Goal: Task Accomplishment & Management: Complete application form

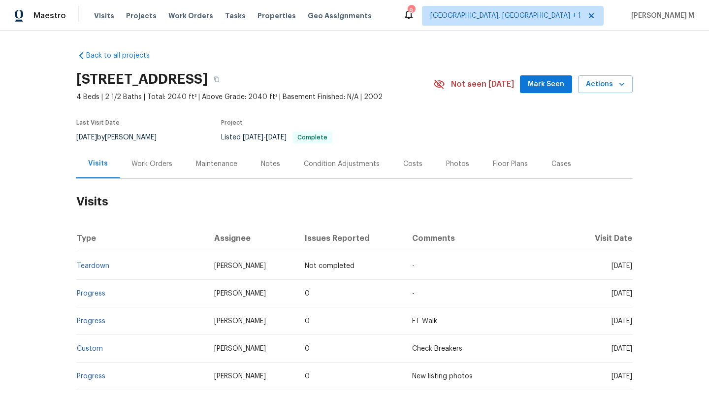
click at [552, 167] on div "Cases" at bounding box center [562, 164] width 20 height 10
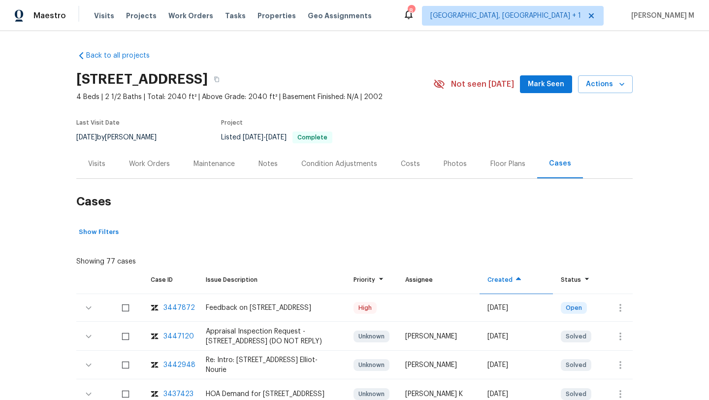
scroll to position [22, 0]
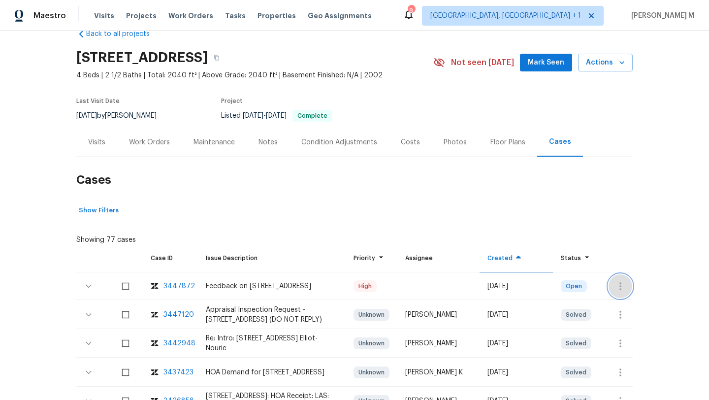
click at [615, 286] on icon "button" at bounding box center [621, 286] width 12 height 12
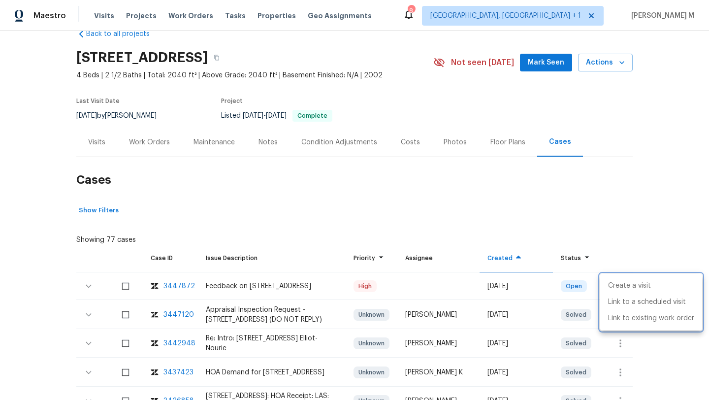
click at [95, 146] on div at bounding box center [354, 200] width 709 height 400
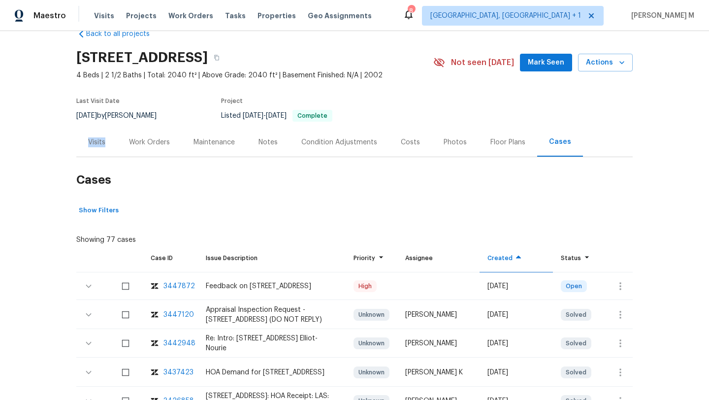
click at [95, 146] on div "Visits" at bounding box center [96, 142] width 17 height 10
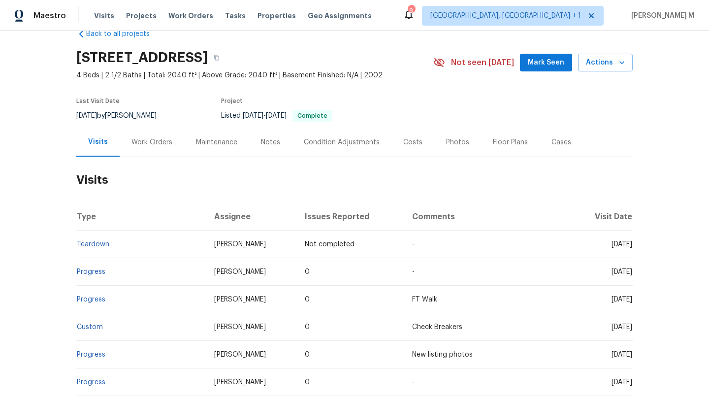
click at [552, 141] on div "Cases" at bounding box center [562, 142] width 20 height 10
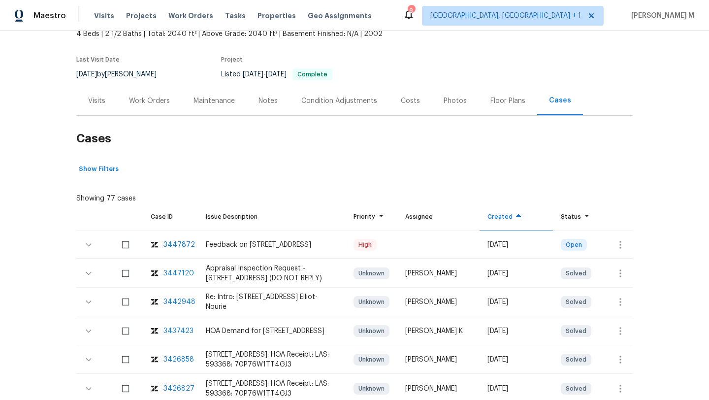
scroll to position [65, 0]
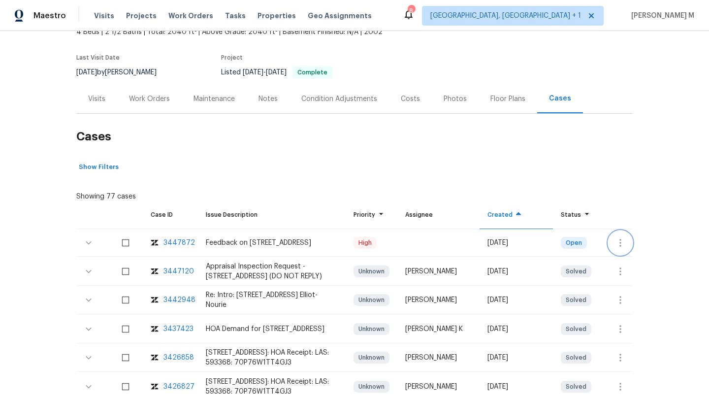
click at [616, 238] on icon "button" at bounding box center [621, 243] width 12 height 12
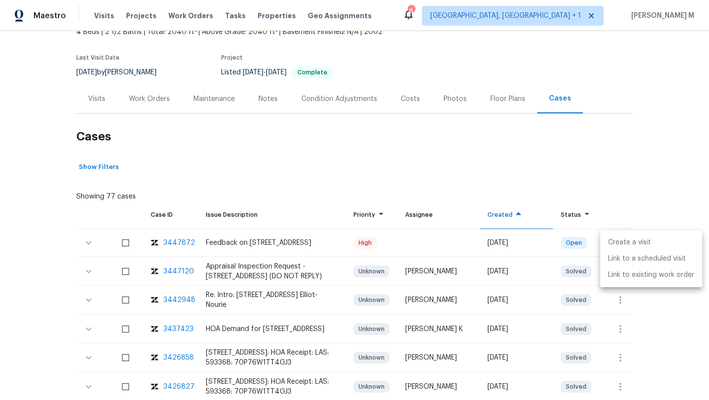
click at [619, 239] on li "Create a visit" at bounding box center [652, 243] width 102 height 16
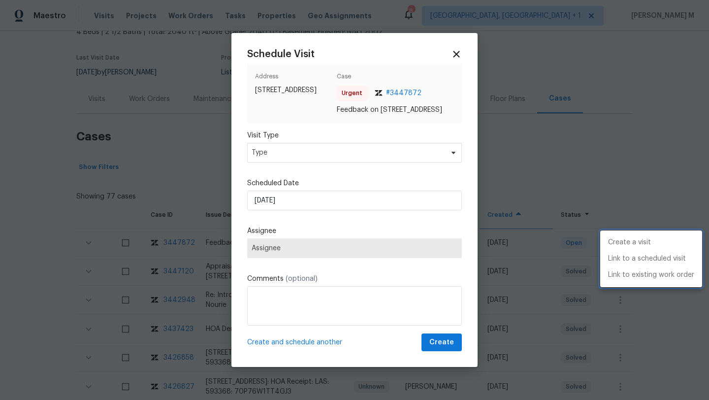
click at [416, 148] on div at bounding box center [354, 200] width 709 height 400
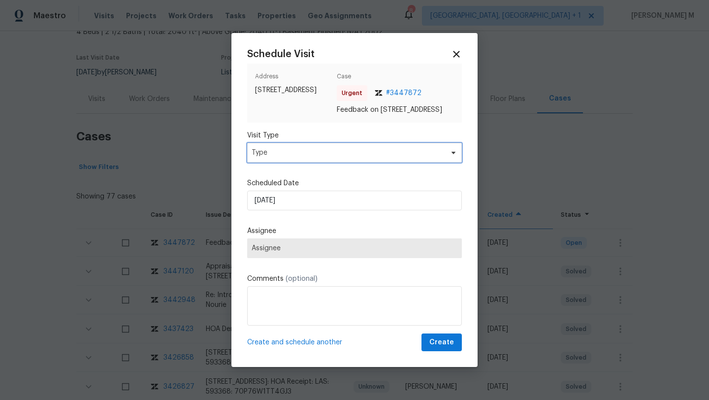
click at [416, 158] on span "Type" at bounding box center [348, 153] width 192 height 10
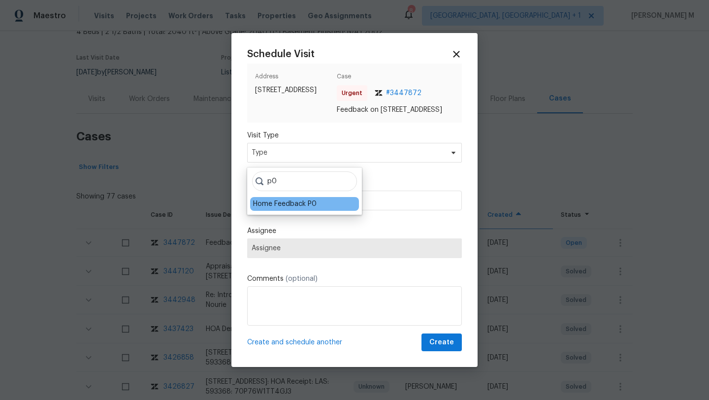
type input "p0"
click at [306, 200] on div "Home Feedback P0" at bounding box center [285, 204] width 64 height 10
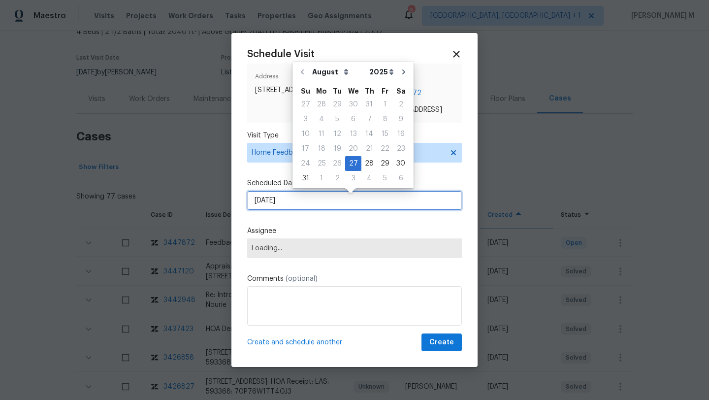
click at [306, 200] on input "[DATE]" at bounding box center [354, 201] width 215 height 20
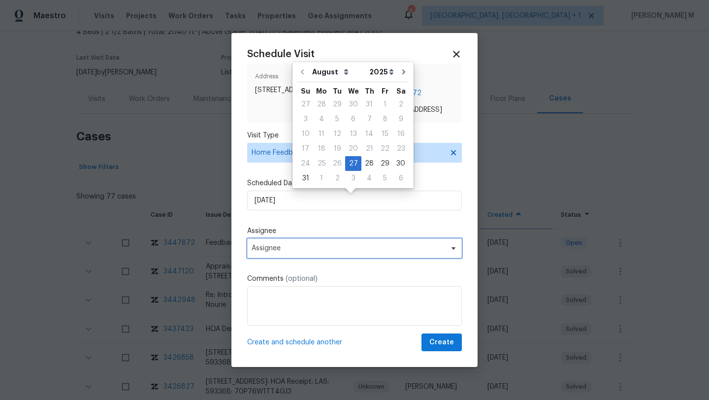
click at [311, 252] on span "Assignee" at bounding box center [348, 248] width 193 height 8
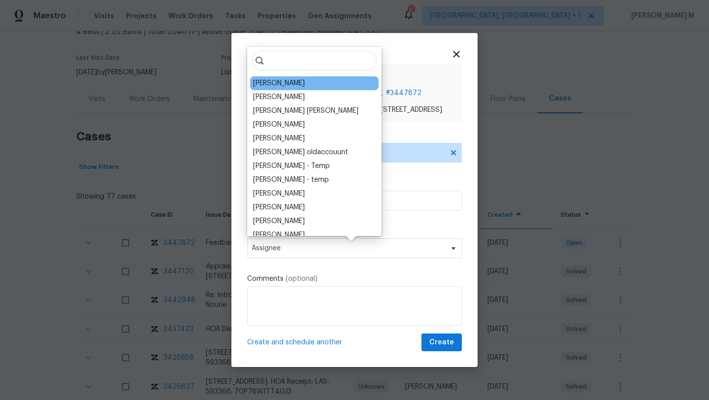
click at [277, 85] on div "[PERSON_NAME]" at bounding box center [279, 83] width 52 height 10
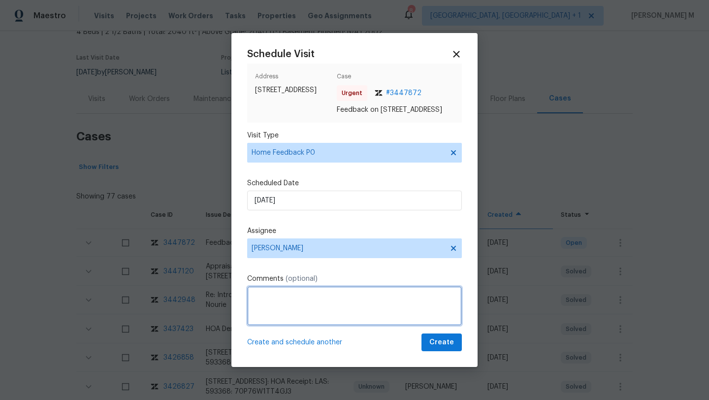
click at [305, 303] on textarea at bounding box center [354, 305] width 215 height 39
paste textarea "I tried to unlock remotely but keypad is not working."
paste textarea "411"
click at [402, 314] on textarea "I tried to unlock remotely but keypad is not working. Note property is now in r…" at bounding box center [354, 305] width 215 height 39
click at [423, 308] on textarea "I tried to unlock remotely but keypad is not working. Note property is now in r…" at bounding box center [354, 305] width 215 height 39
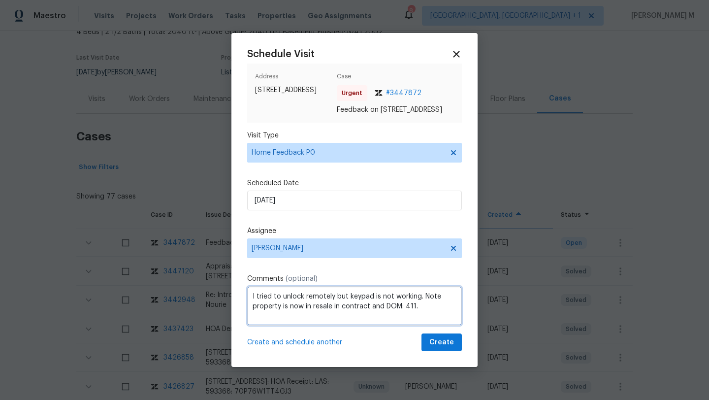
paste textarea "Kindly complete the visit and update if any WO needs to be created. Thank you"
type textarea "I tried to unlock remotely but keypad is not working. Note property is now in r…"
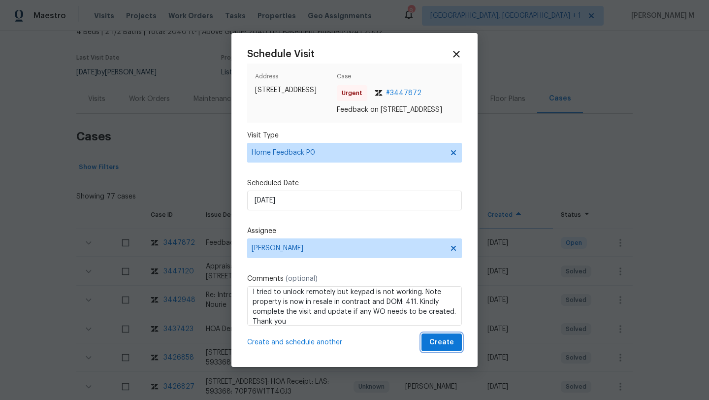
click at [433, 349] on span "Create" at bounding box center [442, 343] width 25 height 12
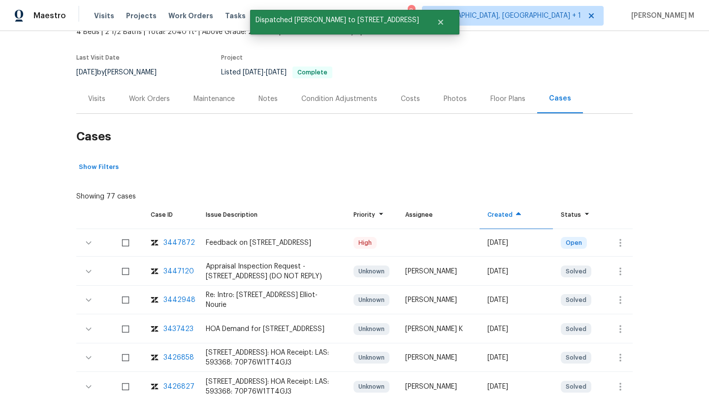
click at [103, 99] on div "Visits" at bounding box center [96, 98] width 41 height 29
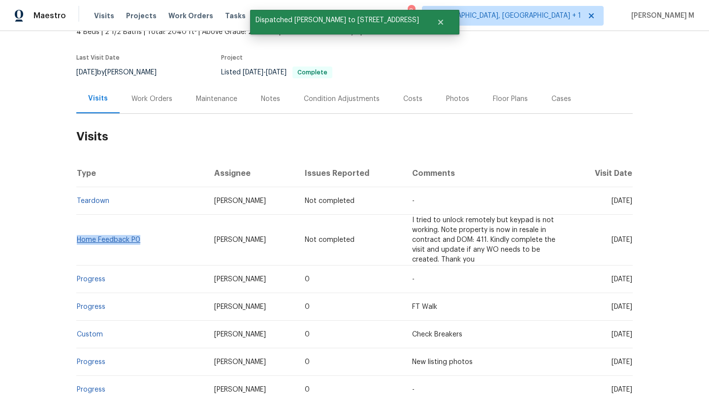
drag, startPoint x: 149, startPoint y: 242, endPoint x: 74, endPoint y: 241, distance: 75.4
click at [76, 241] on td "Home Feedback P0" at bounding box center [141, 240] width 130 height 51
copy link "Home Feedback P0"
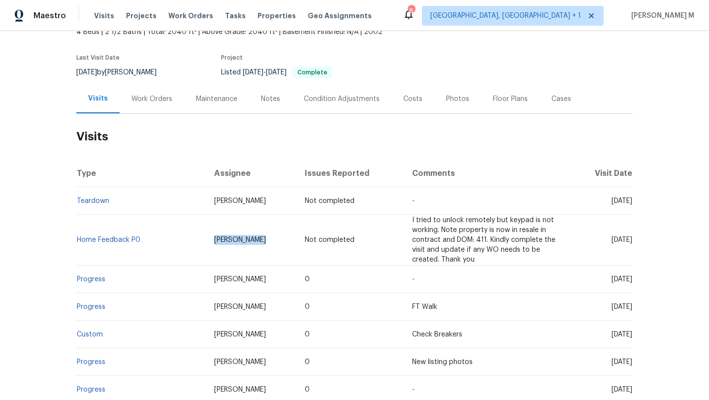
drag, startPoint x: 194, startPoint y: 242, endPoint x: 253, endPoint y: 242, distance: 59.1
click at [253, 242] on td "[PERSON_NAME]" at bounding box center [251, 240] width 91 height 51
copy span "[PERSON_NAME]"
drag, startPoint x: 590, startPoint y: 241, endPoint x: 610, endPoint y: 240, distance: 19.7
click at [612, 240] on span "[DATE]" at bounding box center [622, 239] width 21 height 7
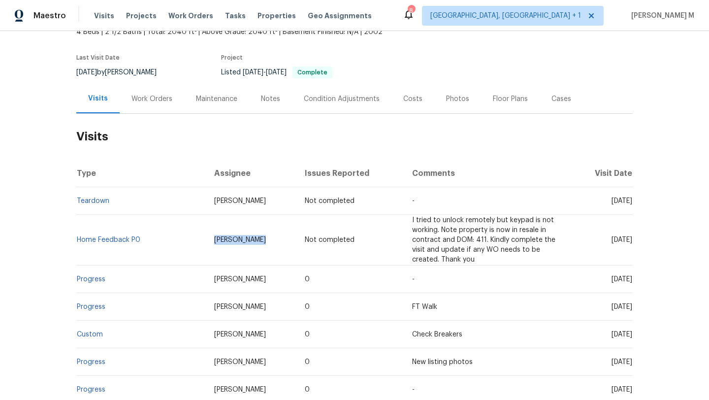
copy span "[DATE]"
drag, startPoint x: 589, startPoint y: 202, endPoint x: 611, endPoint y: 202, distance: 21.7
click at [612, 201] on span "[DATE]" at bounding box center [622, 201] width 21 height 7
copy span "[DATE]"
click at [138, 107] on div "Work Orders" at bounding box center [152, 98] width 65 height 29
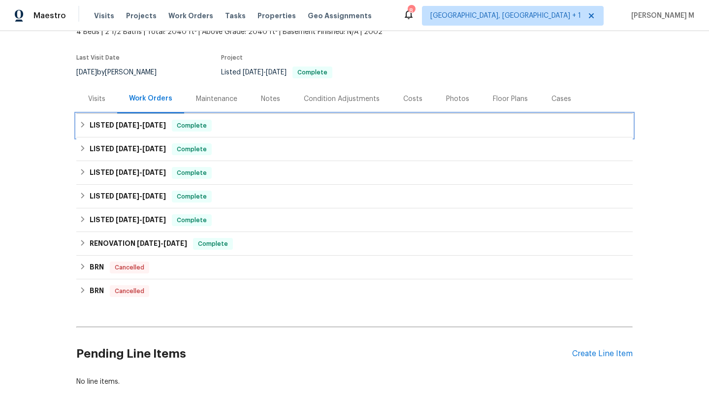
click at [134, 129] on h6 "LISTED [DATE] - [DATE]" at bounding box center [128, 126] width 76 height 12
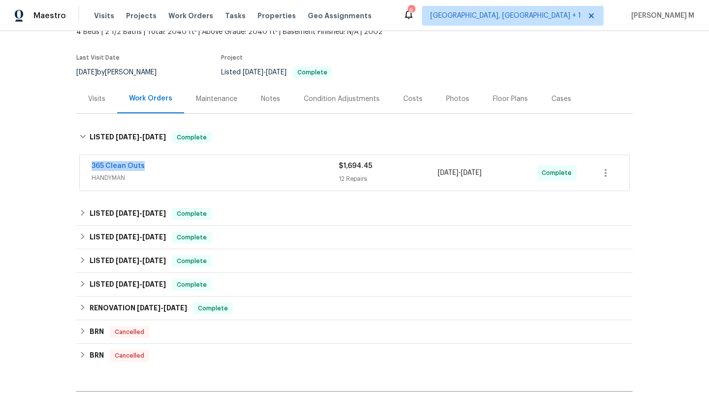
drag, startPoint x: 81, startPoint y: 166, endPoint x: 165, endPoint y: 166, distance: 83.8
click at [165, 166] on div "365 Clean Outs HANDYMAN $1,694.45 12 Repairs [DATE] - [DATE] Complete" at bounding box center [355, 172] width 550 height 35
copy link "365 Clean Outs"
copy span "[DATE] - [DATE]"
drag, startPoint x: 436, startPoint y: 172, endPoint x: 503, endPoint y: 172, distance: 67.0
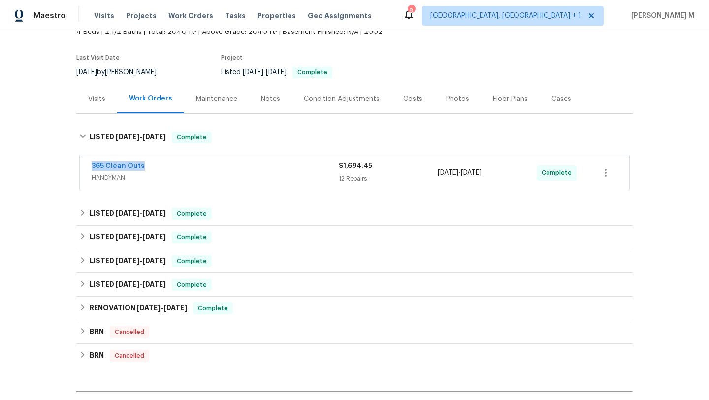
click at [482, 172] on span "[DATE] - [DATE]" at bounding box center [460, 173] width 44 height 10
